Goal: Transaction & Acquisition: Purchase product/service

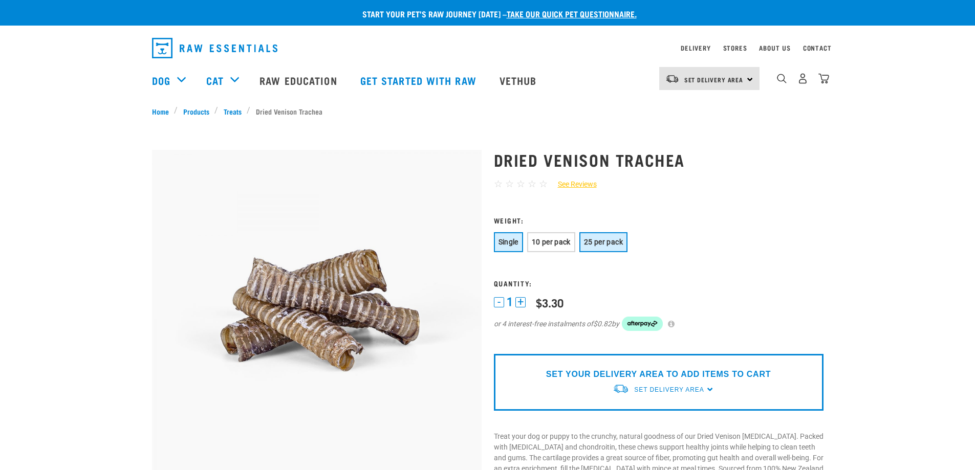
click at [609, 239] on span "25 per pack" at bounding box center [603, 242] width 39 height 8
click at [550, 302] on div "$59.90" at bounding box center [553, 302] width 34 height 13
copy div "59.90"
drag, startPoint x: 697, startPoint y: 395, endPoint x: 697, endPoint y: 389, distance: 6.7
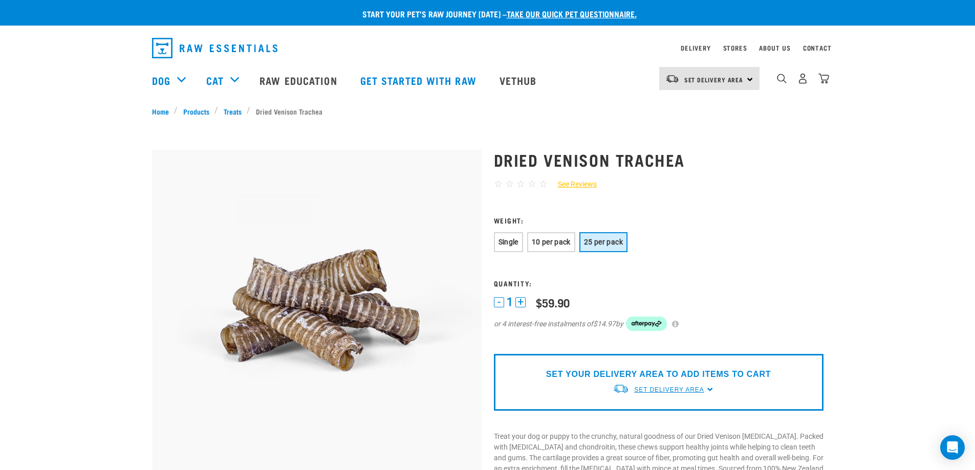
click at [697, 395] on div "Set Delivery Area" at bounding box center [669, 390] width 70 height 18
click at [697, 389] on span "Set Delivery Area" at bounding box center [669, 389] width 70 height 7
click at [687, 390] on span "Set Delivery Area" at bounding box center [669, 389] width 70 height 7
drag, startPoint x: 656, startPoint y: 404, endPoint x: 654, endPoint y: 410, distance: 7.0
click at [655, 405] on div "North Island South Island" at bounding box center [663, 422] width 102 height 42
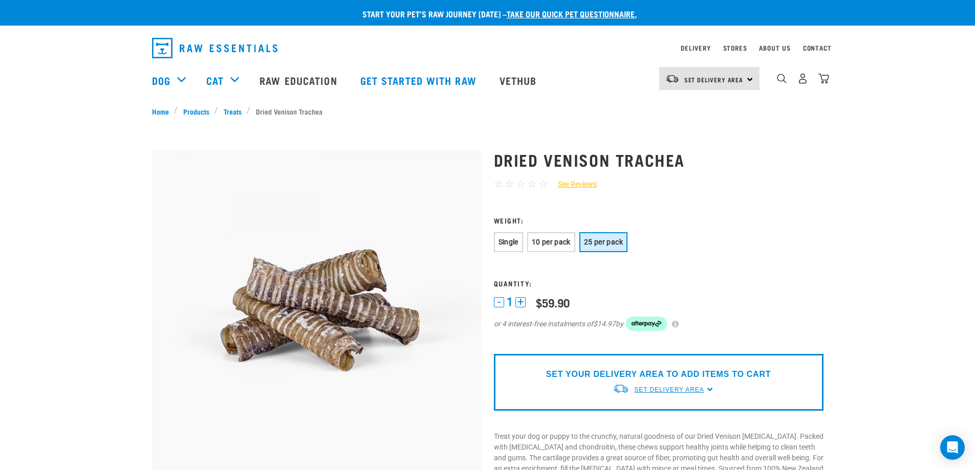
click at [662, 392] on span "Set Delivery Area" at bounding box center [669, 389] width 70 height 7
click at [644, 407] on div "North Island South Island" at bounding box center [663, 422] width 102 height 42
click at [652, 388] on span "Set Delivery Area" at bounding box center [669, 389] width 70 height 7
click at [646, 409] on link "[GEOGRAPHIC_DATA]" at bounding box center [663, 413] width 102 height 17
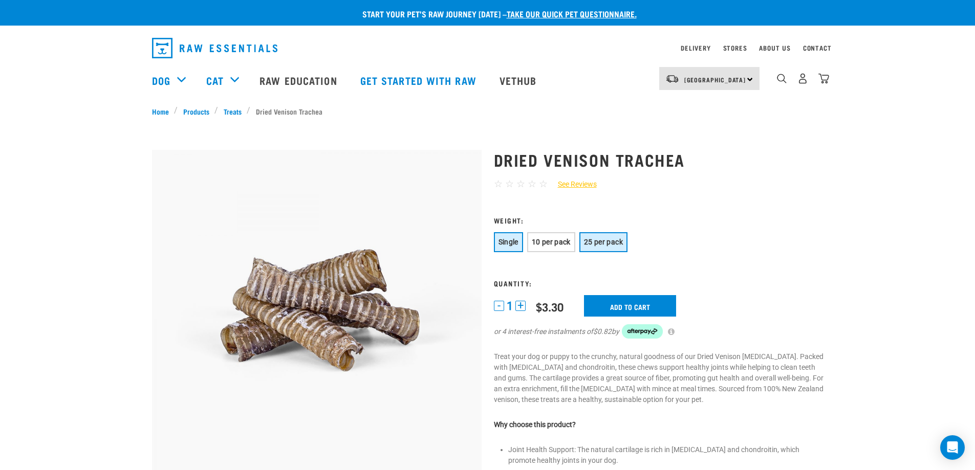
click at [602, 244] on span "25 per pack" at bounding box center [603, 242] width 39 height 8
click at [550, 305] on div "$59.90" at bounding box center [553, 306] width 34 height 13
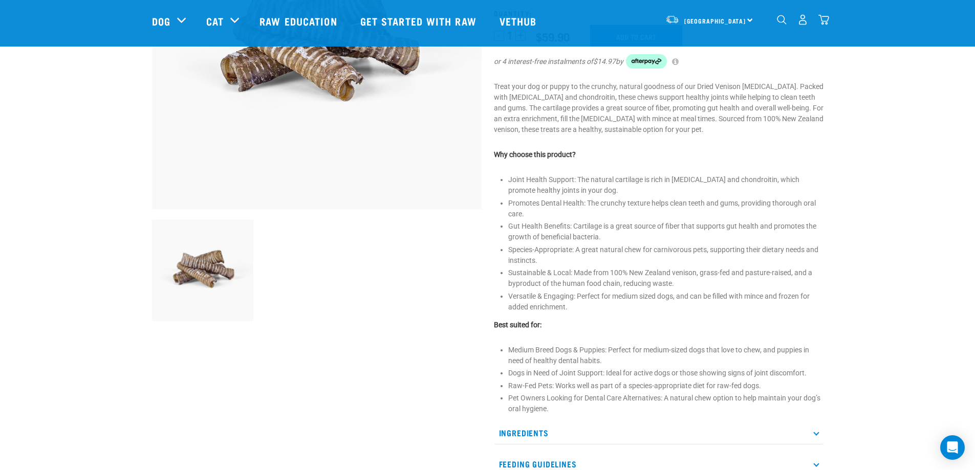
scroll to position [205, 0]
